Goal: Task Accomplishment & Management: Manage account settings

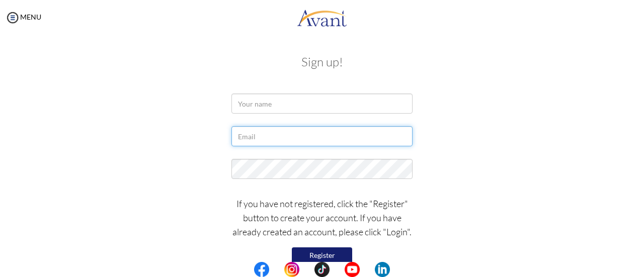
click at [285, 136] on input "text" at bounding box center [321, 136] width 181 height 20
type input "alejandralinares2105@gmail.com"
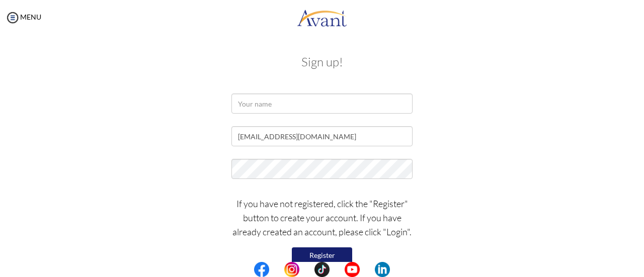
click at [514, 115] on div at bounding box center [322, 106] width 588 height 25
click at [334, 253] on button "Register" at bounding box center [322, 255] width 60 height 16
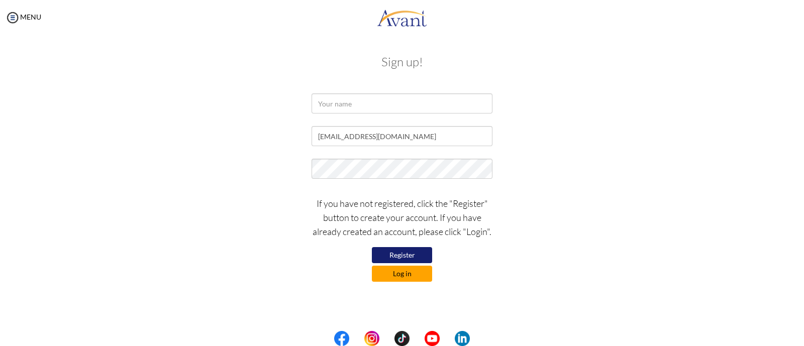
click at [405, 277] on button "Log in" at bounding box center [402, 274] width 60 height 16
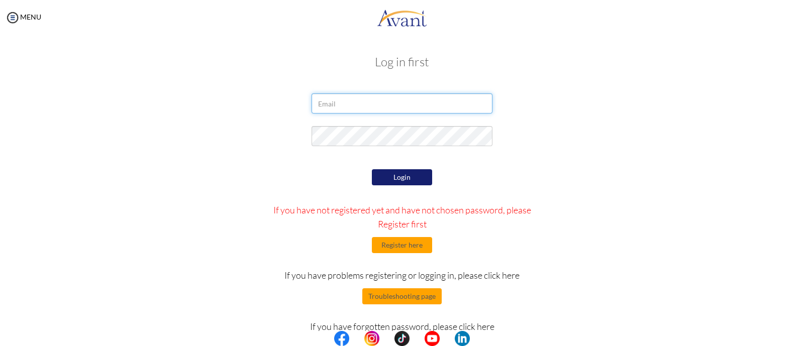
click at [401, 104] on input "email" at bounding box center [402, 104] width 181 height 20
type input "alejandralinares2105@gmail.com"
click at [399, 175] on button "Login" at bounding box center [402, 177] width 60 height 16
click at [413, 299] on button "Troubleshooting page" at bounding box center [401, 297] width 79 height 16
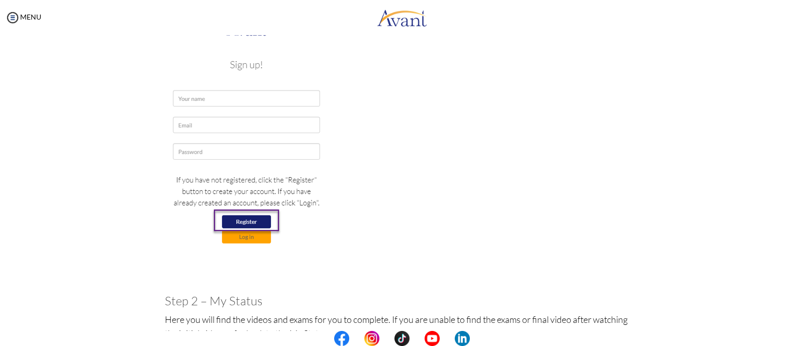
scroll to position [240, 0]
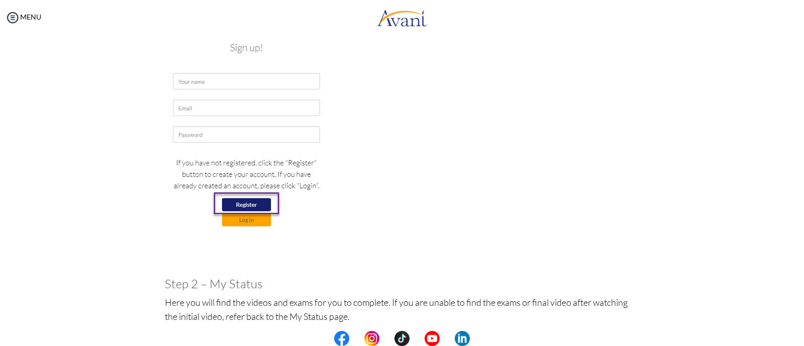
click at [240, 201] on img at bounding box center [246, 120] width 163 height 237
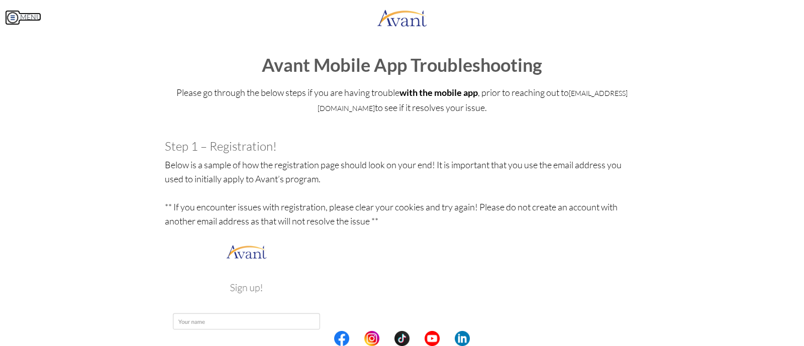
click at [23, 17] on link "MENU" at bounding box center [23, 17] width 36 height 9
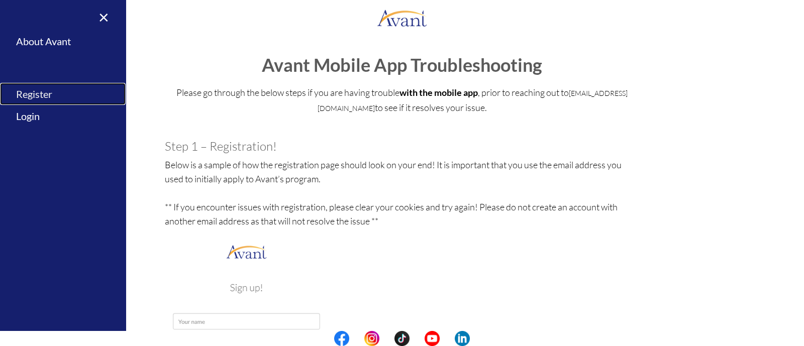
click at [39, 94] on link "Register" at bounding box center [63, 94] width 126 height 23
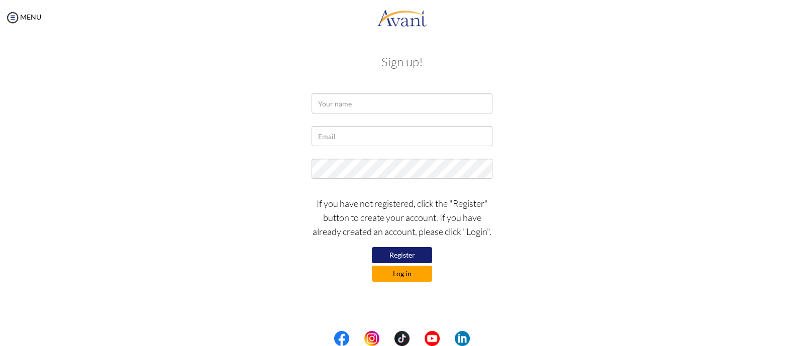
click at [411, 272] on button "Log in" at bounding box center [402, 274] width 60 height 16
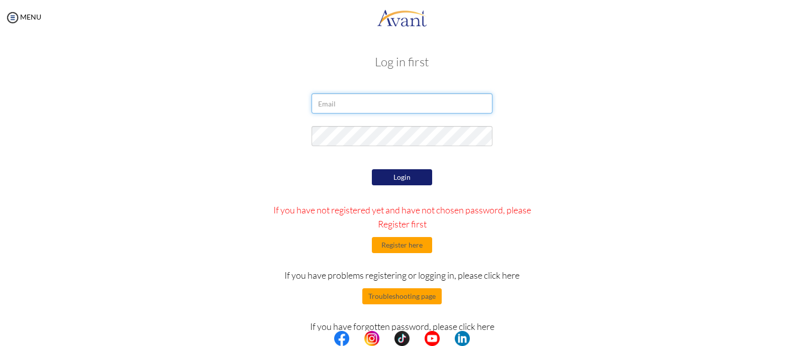
click at [402, 108] on input "email" at bounding box center [402, 104] width 181 height 20
type input "[EMAIL_ADDRESS][DOMAIN_NAME]"
click at [398, 179] on button "Login" at bounding box center [402, 177] width 60 height 16
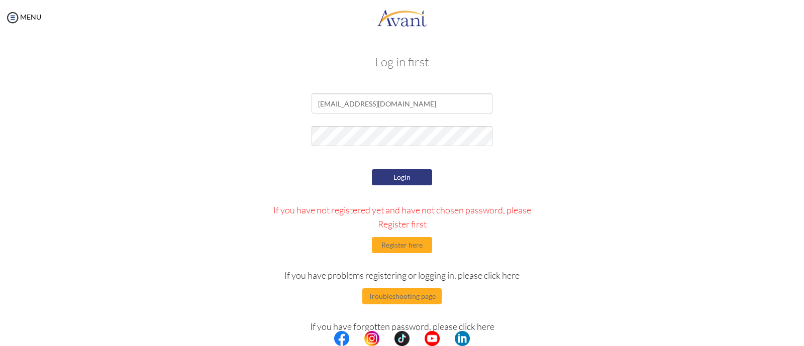
drag, startPoint x: 802, startPoint y: 116, endPoint x: 804, endPoint y: 349, distance: 233.3
click at [396, 298] on button "Troubleshooting page" at bounding box center [401, 297] width 79 height 16
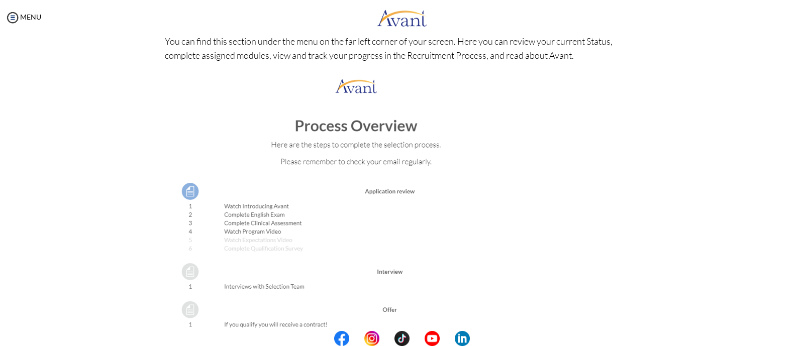
scroll to position [1113, 0]
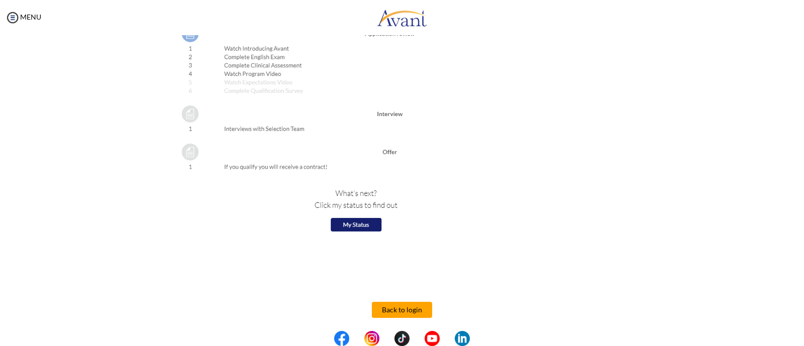
click at [402, 308] on button "Back to login" at bounding box center [402, 310] width 60 height 16
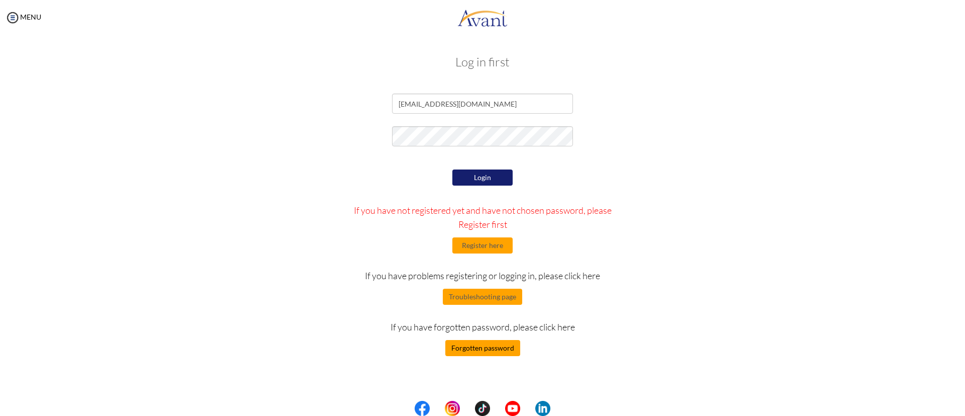
click at [494, 346] on button "Forgotten password" at bounding box center [482, 348] width 75 height 16
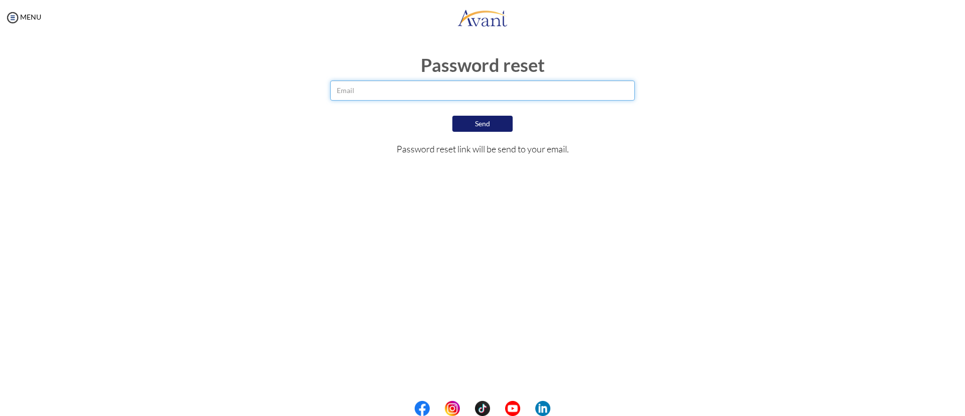
click at [458, 98] on input "email" at bounding box center [482, 90] width 305 height 20
type input "[EMAIL_ADDRESS][DOMAIN_NAME]"
drag, startPoint x: 499, startPoint y: 134, endPoint x: 489, endPoint y: 118, distance: 18.5
click at [489, 118] on div "Send" at bounding box center [483, 123] width 320 height 21
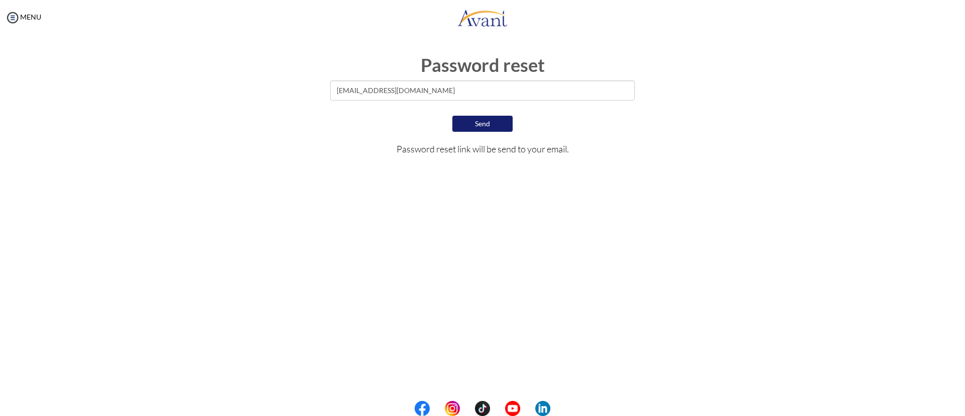
click at [489, 118] on button "Send" at bounding box center [482, 124] width 60 height 16
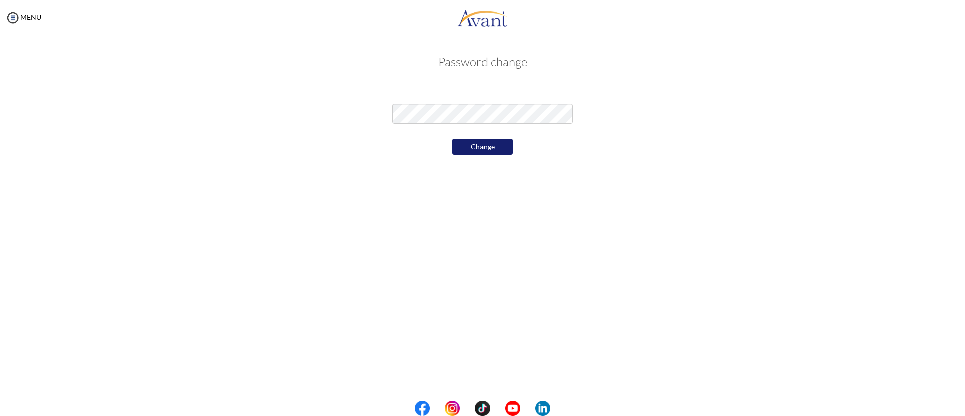
click at [482, 141] on button "Change" at bounding box center [482, 147] width 60 height 16
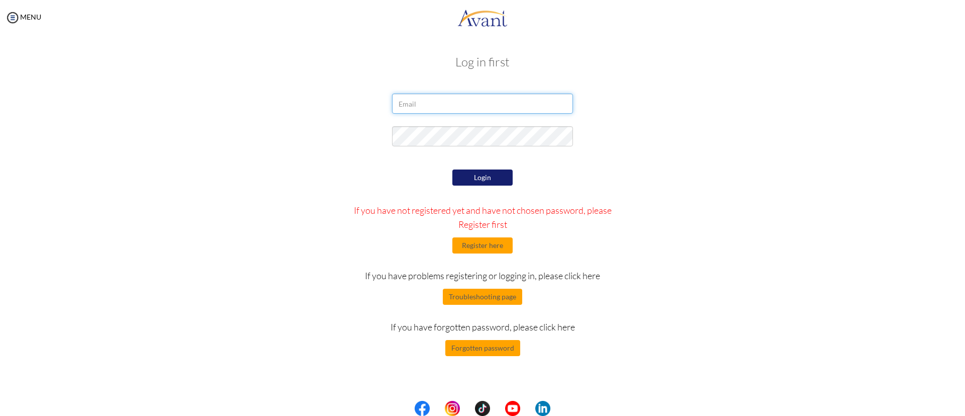
click at [471, 109] on input "email" at bounding box center [482, 104] width 181 height 20
type input "[EMAIL_ADDRESS][DOMAIN_NAME]"
click at [489, 178] on button "Login" at bounding box center [482, 177] width 60 height 16
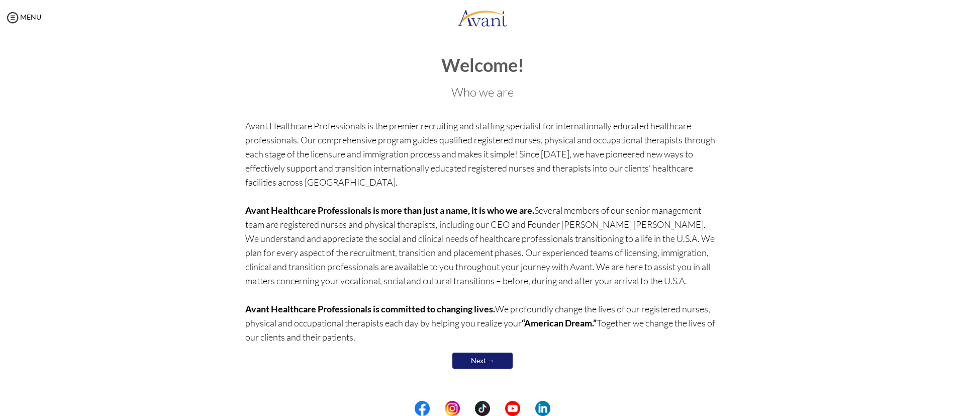
click at [474, 361] on link "Next →" at bounding box center [482, 360] width 60 height 16
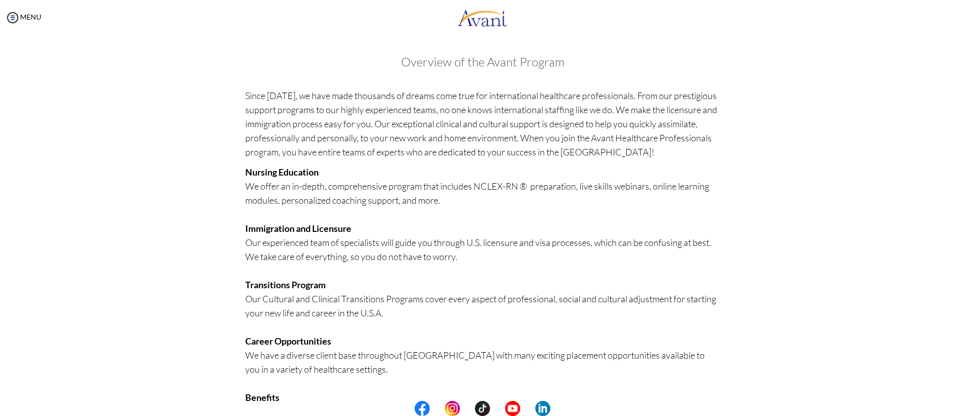
scroll to position [149, 0]
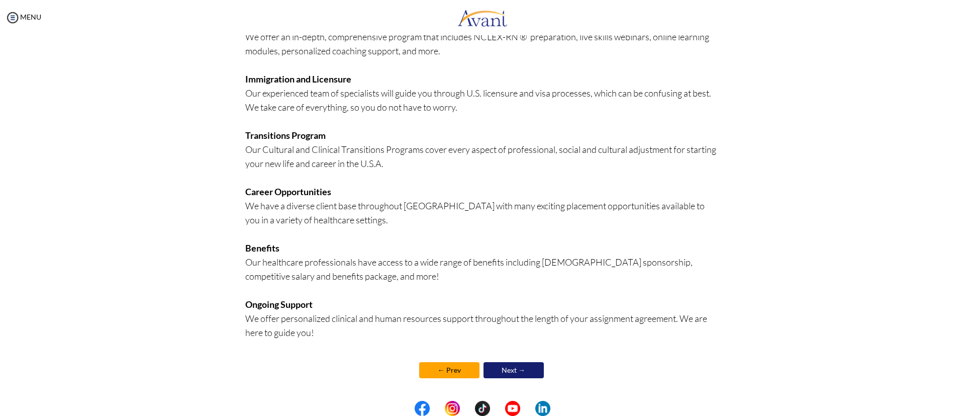
click at [522, 371] on link "Next →" at bounding box center [514, 370] width 60 height 16
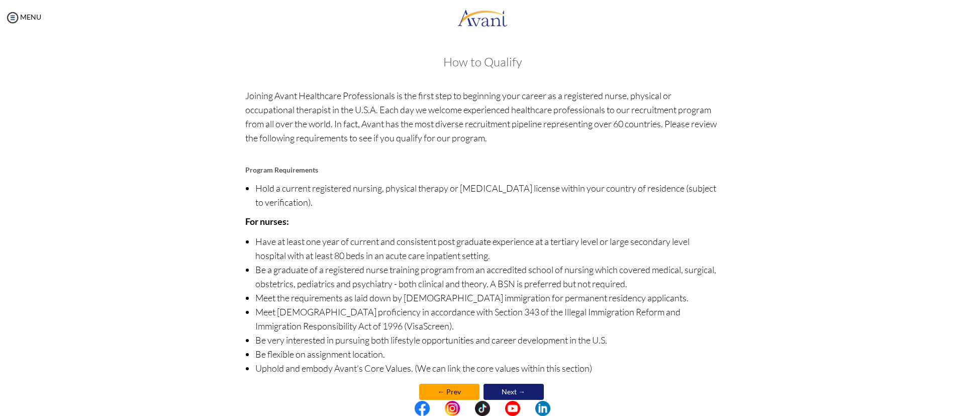
scroll to position [22, 0]
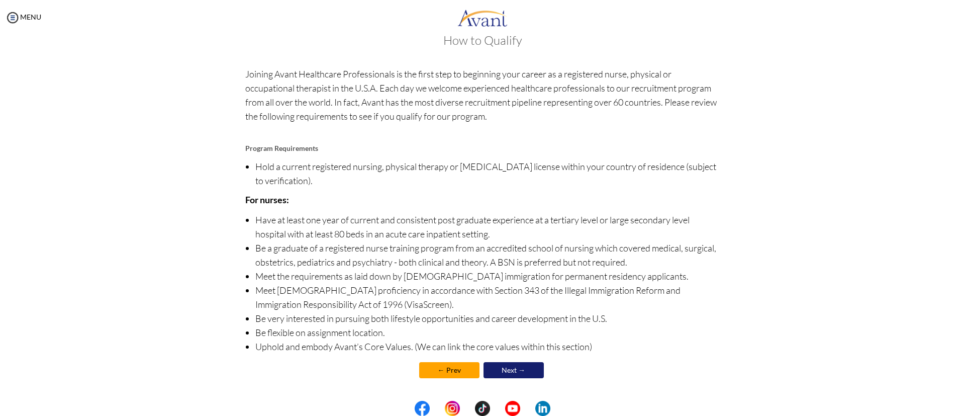
click at [521, 370] on link "Next →" at bounding box center [514, 370] width 60 height 16
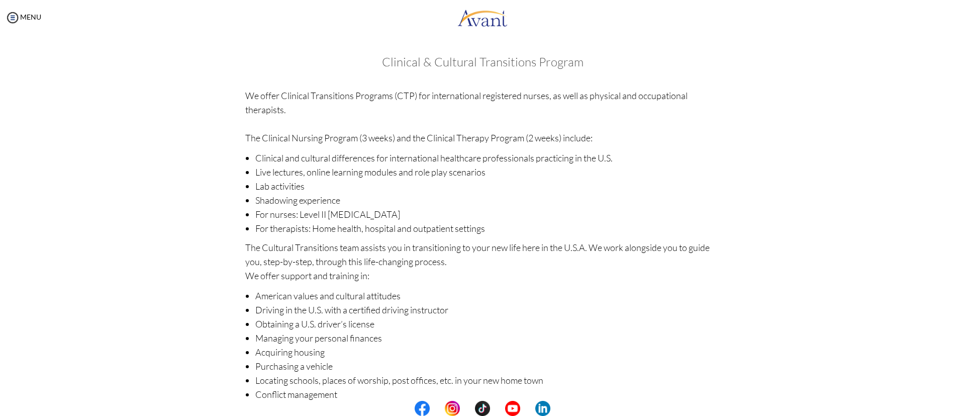
scroll to position [62, 0]
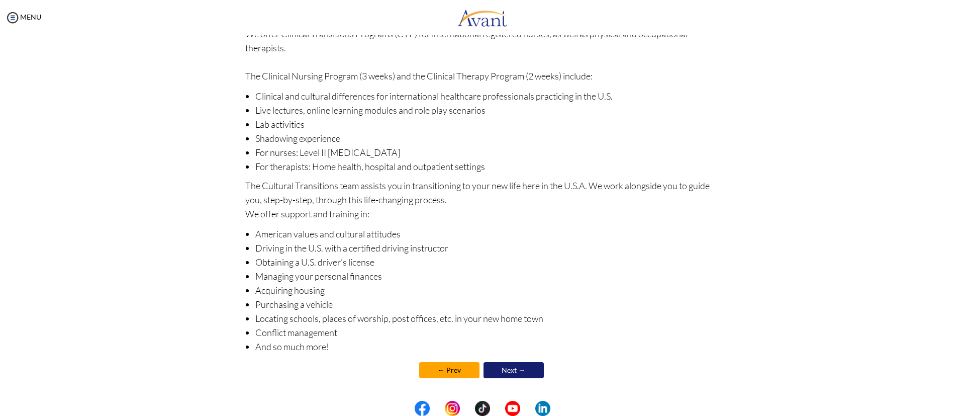
click at [504, 370] on link "Next →" at bounding box center [514, 370] width 60 height 16
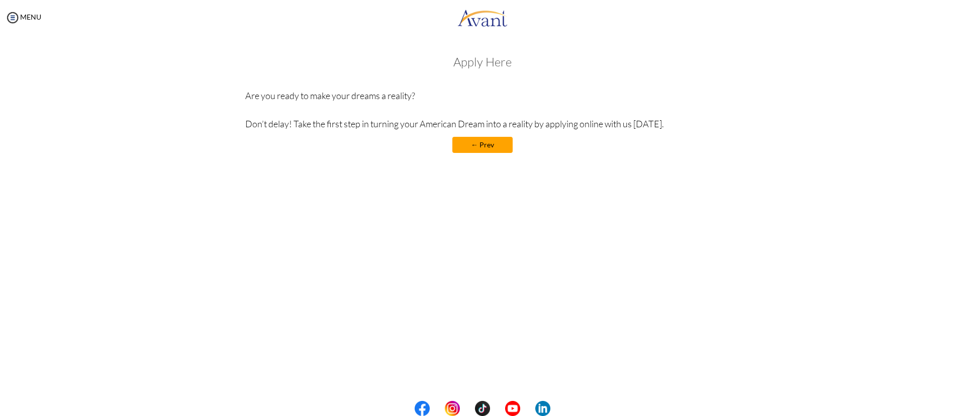
click at [486, 143] on link "← Prev" at bounding box center [482, 145] width 60 height 16
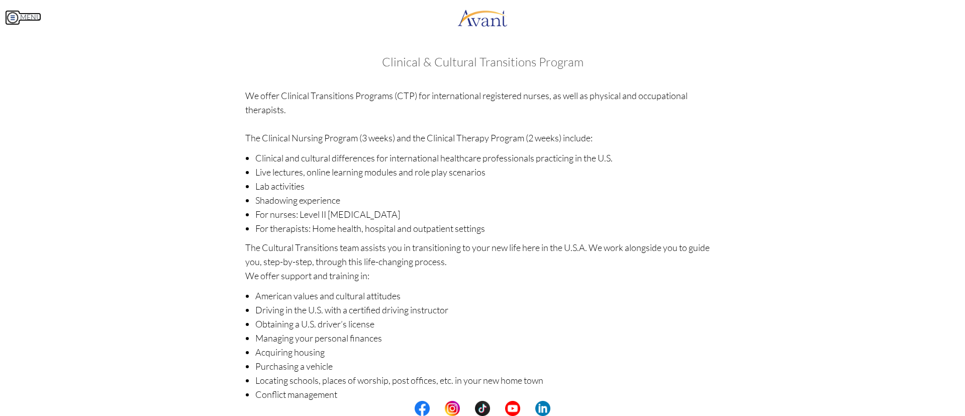
click at [17, 17] on img at bounding box center [12, 17] width 15 height 15
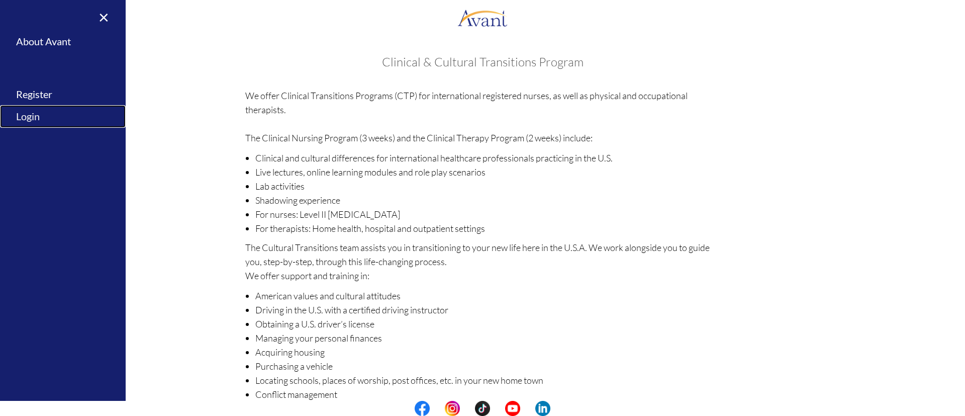
click at [34, 117] on link "Login" at bounding box center [63, 116] width 126 height 23
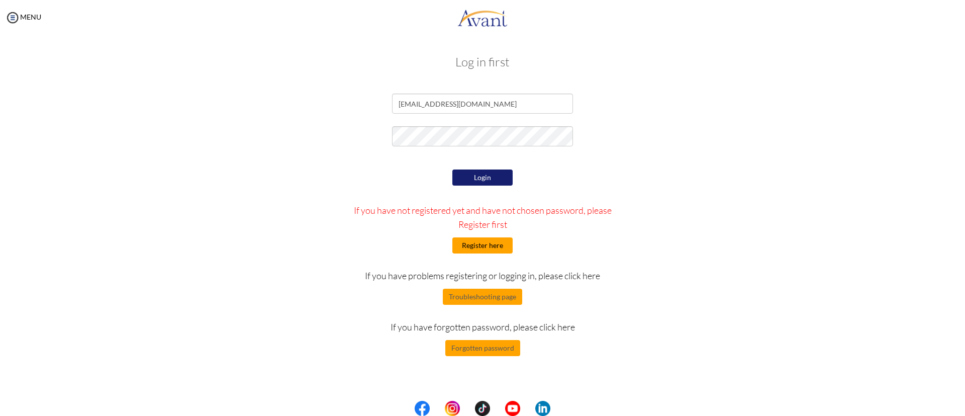
click at [488, 246] on button "Register here" at bounding box center [482, 245] width 60 height 16
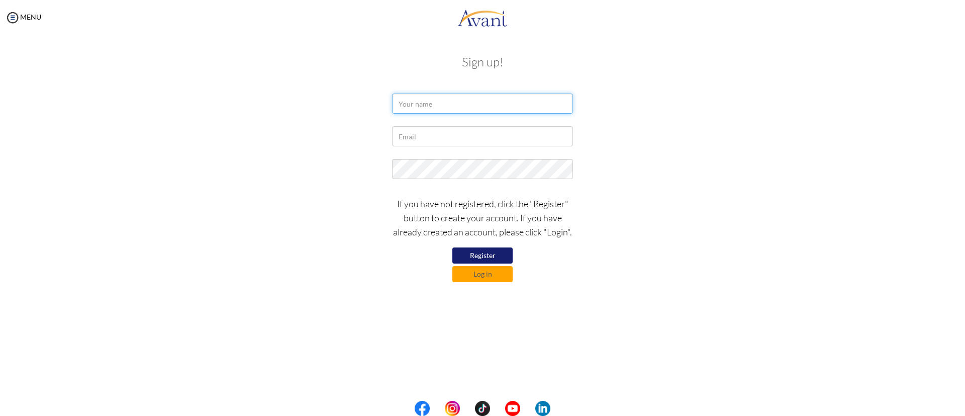
click at [440, 104] on input "text" at bounding box center [482, 104] width 181 height 20
click at [499, 107] on input "[PERSON_NAME] [PERSON_NAME]" at bounding box center [482, 104] width 181 height 20
type input "[PERSON_NAME] [PERSON_NAME]"
click at [459, 139] on input "text" at bounding box center [482, 136] width 181 height 20
type input "[EMAIL_ADDRESS][DOMAIN_NAME]"
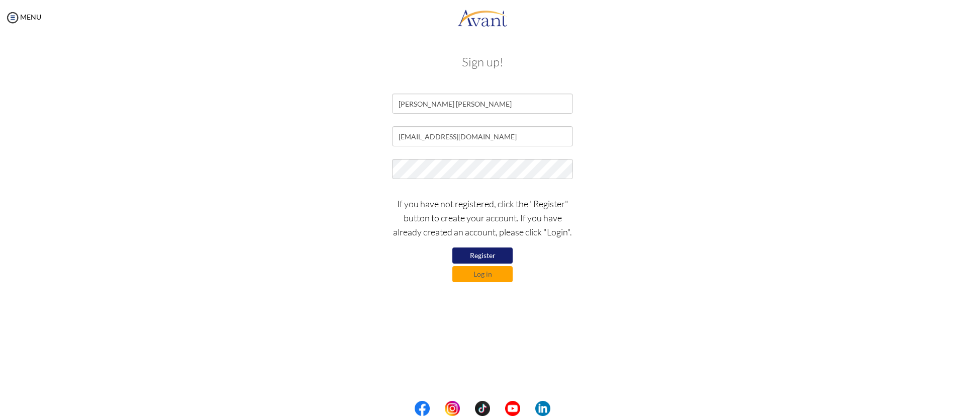
click at [481, 259] on button "Register" at bounding box center [482, 255] width 60 height 16
click at [488, 275] on button "Log in" at bounding box center [482, 274] width 60 height 16
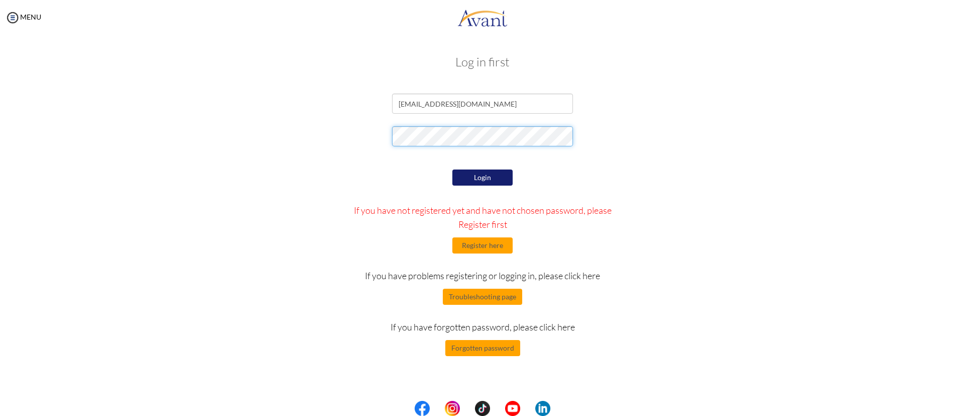
click at [234, 99] on form "[EMAIL_ADDRESS][DOMAIN_NAME] Login If you have not registered yet and have not …" at bounding box center [482, 225] width 573 height 262
click at [475, 178] on button "Login" at bounding box center [482, 177] width 60 height 16
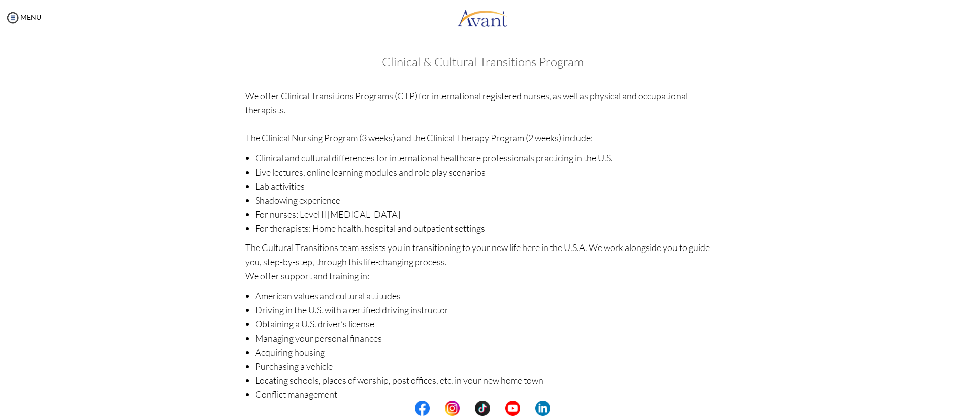
click at [18, 9] on div "MENU" at bounding box center [20, 208] width 41 height 416
click at [16, 14] on img at bounding box center [12, 17] width 15 height 15
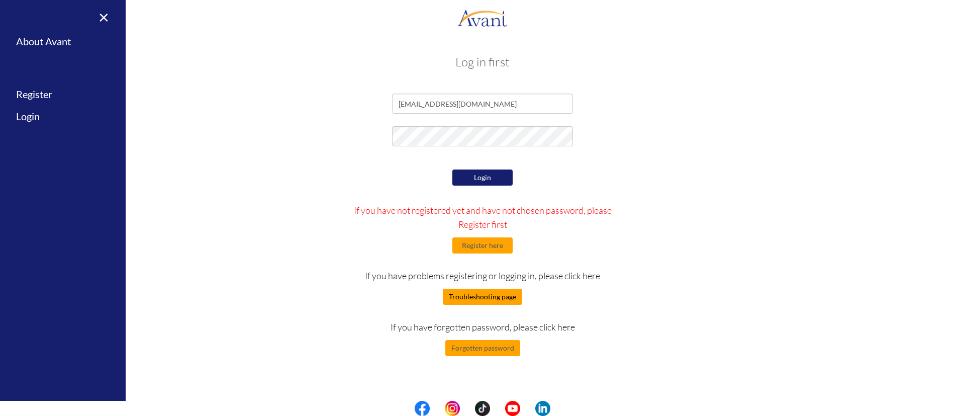
click at [491, 289] on button "Troubleshooting page" at bounding box center [482, 297] width 79 height 16
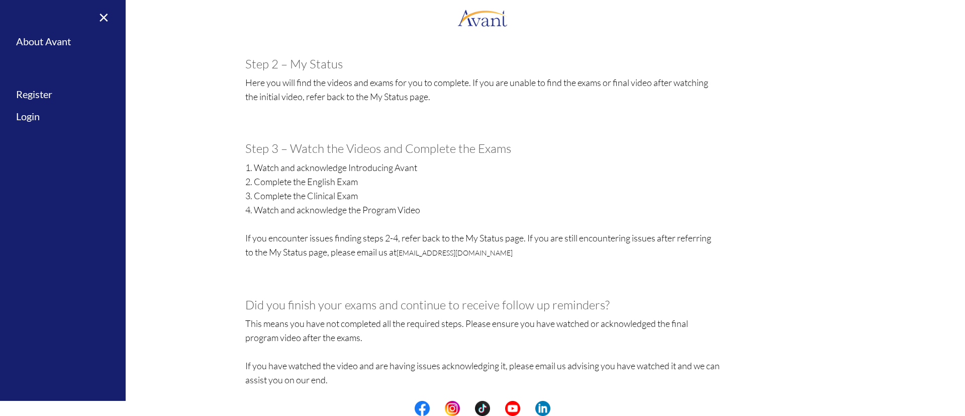
scroll to position [455, 0]
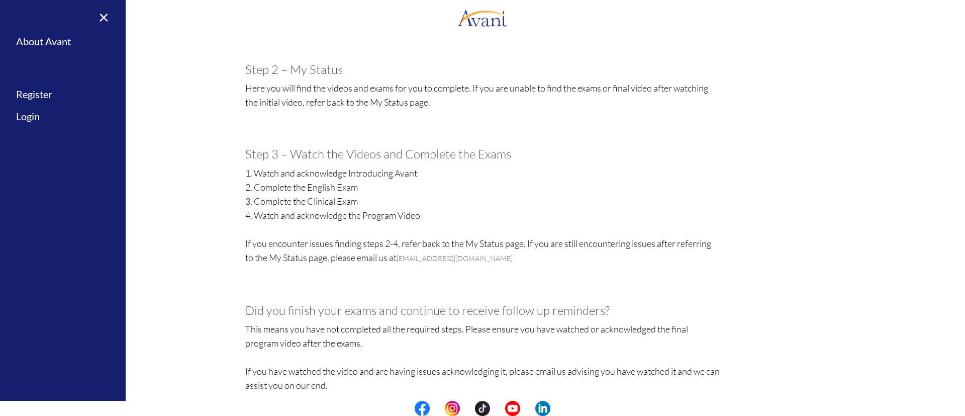
drag, startPoint x: 511, startPoint y: 257, endPoint x: 395, endPoint y: 257, distance: 115.6
click at [395, 257] on p "1. Watch and acknowledge Introducing Avant 2. Complete the English Exam 3. Comp…" at bounding box center [482, 230] width 475 height 128
copy link "[EMAIL_ADDRESS][DOMAIN_NAME]"
